Goal: Check status: Check status

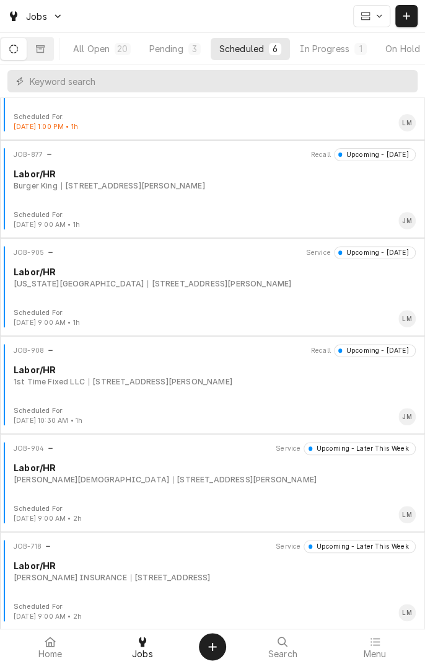
scroll to position [56, 0]
click at [328, 388] on div "JOB-908 Recall Upcoming - [DATE] Labor/HR 1st Time Fixed LLC [STREET_ADDRESS][P…" at bounding box center [213, 375] width 416 height 62
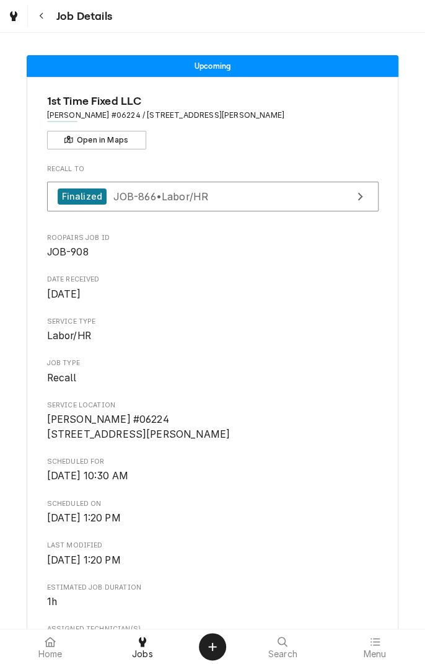
click at [16, 22] on div "Dynamic Content Wrapper" at bounding box center [13, 16] width 12 height 15
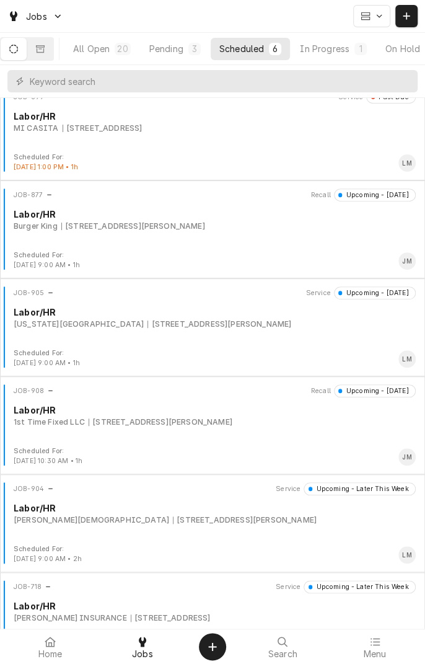
scroll to position [7, 0]
